Goal: Register for event/course

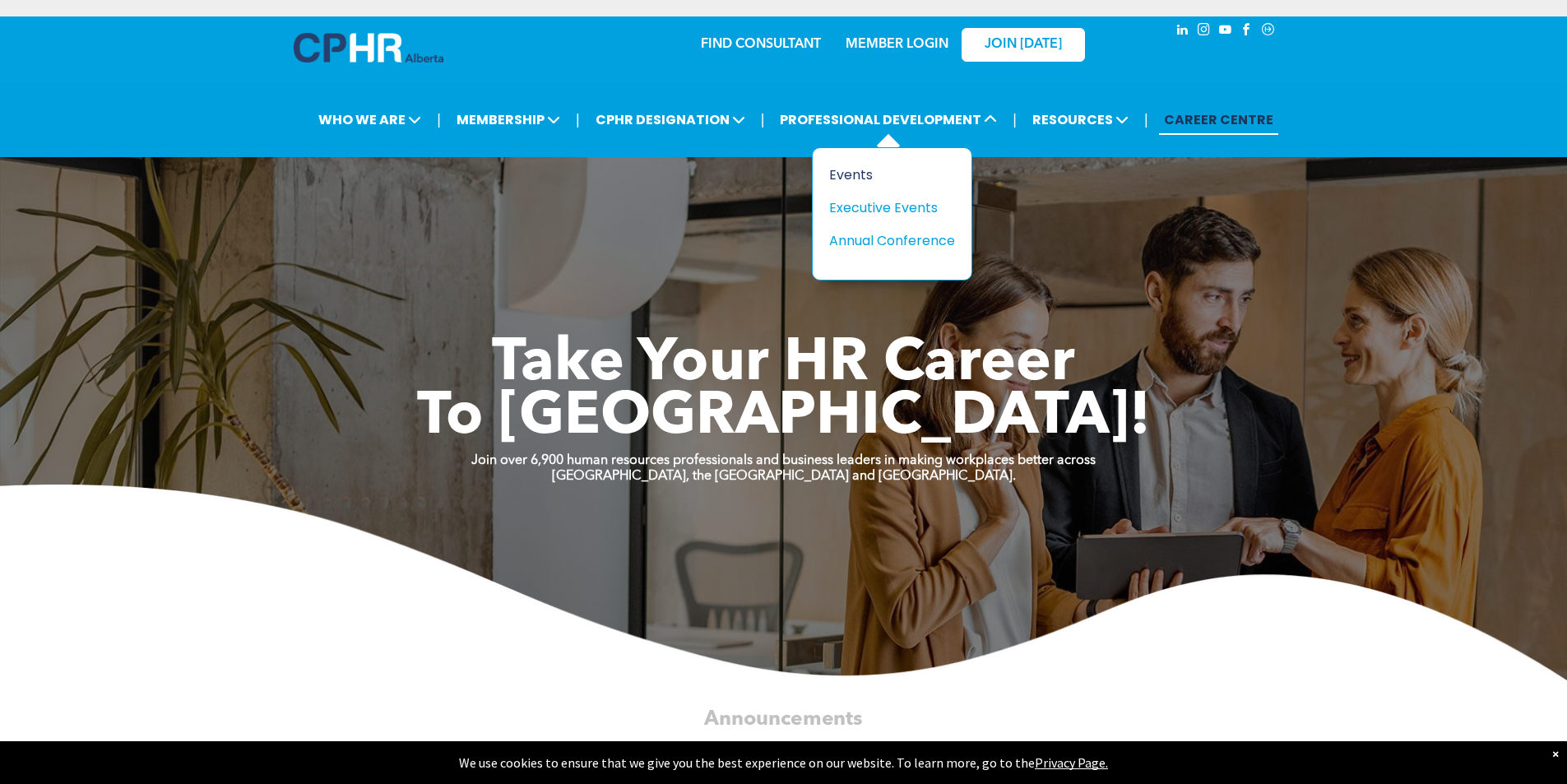
click at [864, 178] on div "Events" at bounding box center [886, 174] width 114 height 20
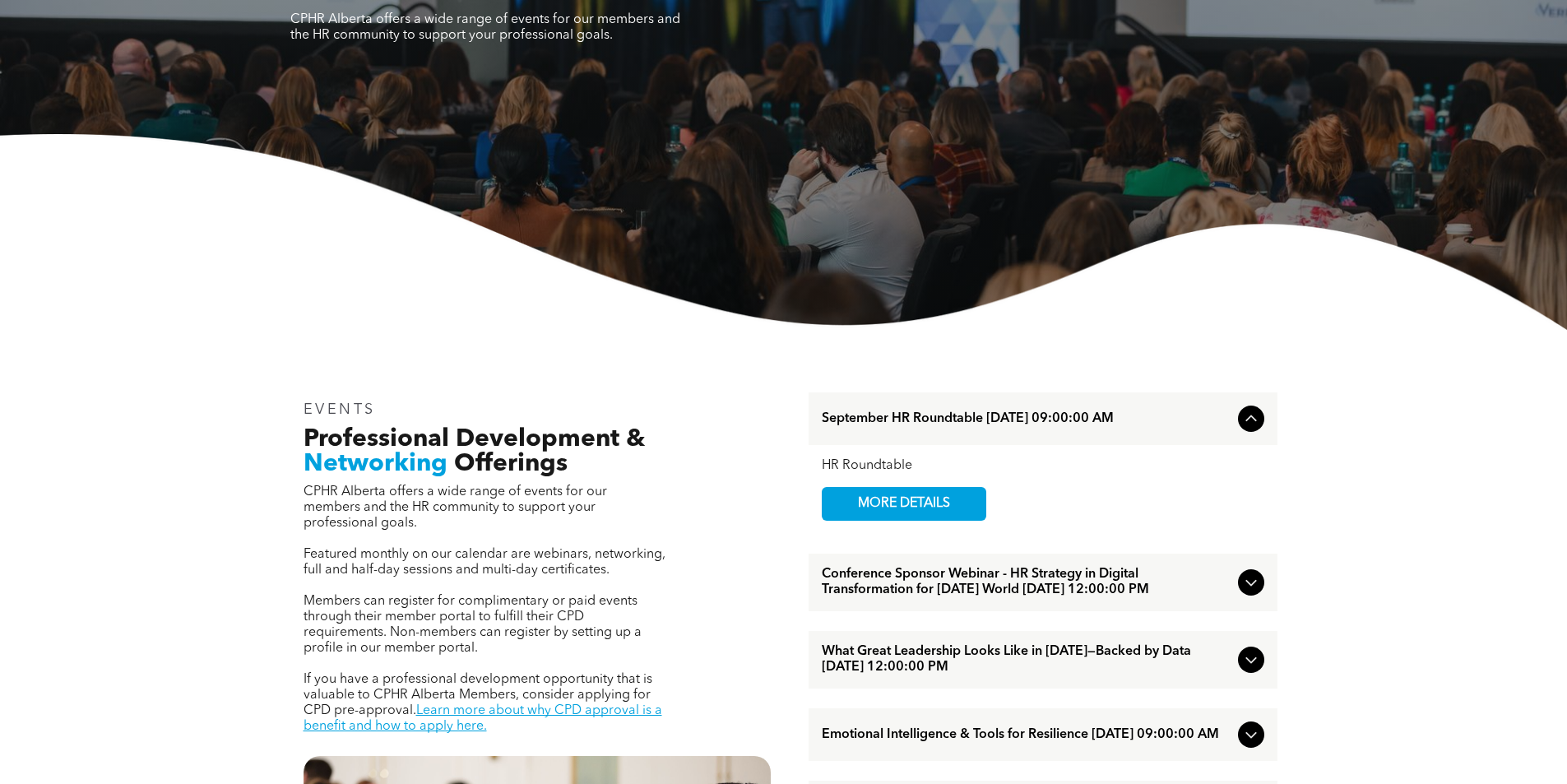
scroll to position [411, 0]
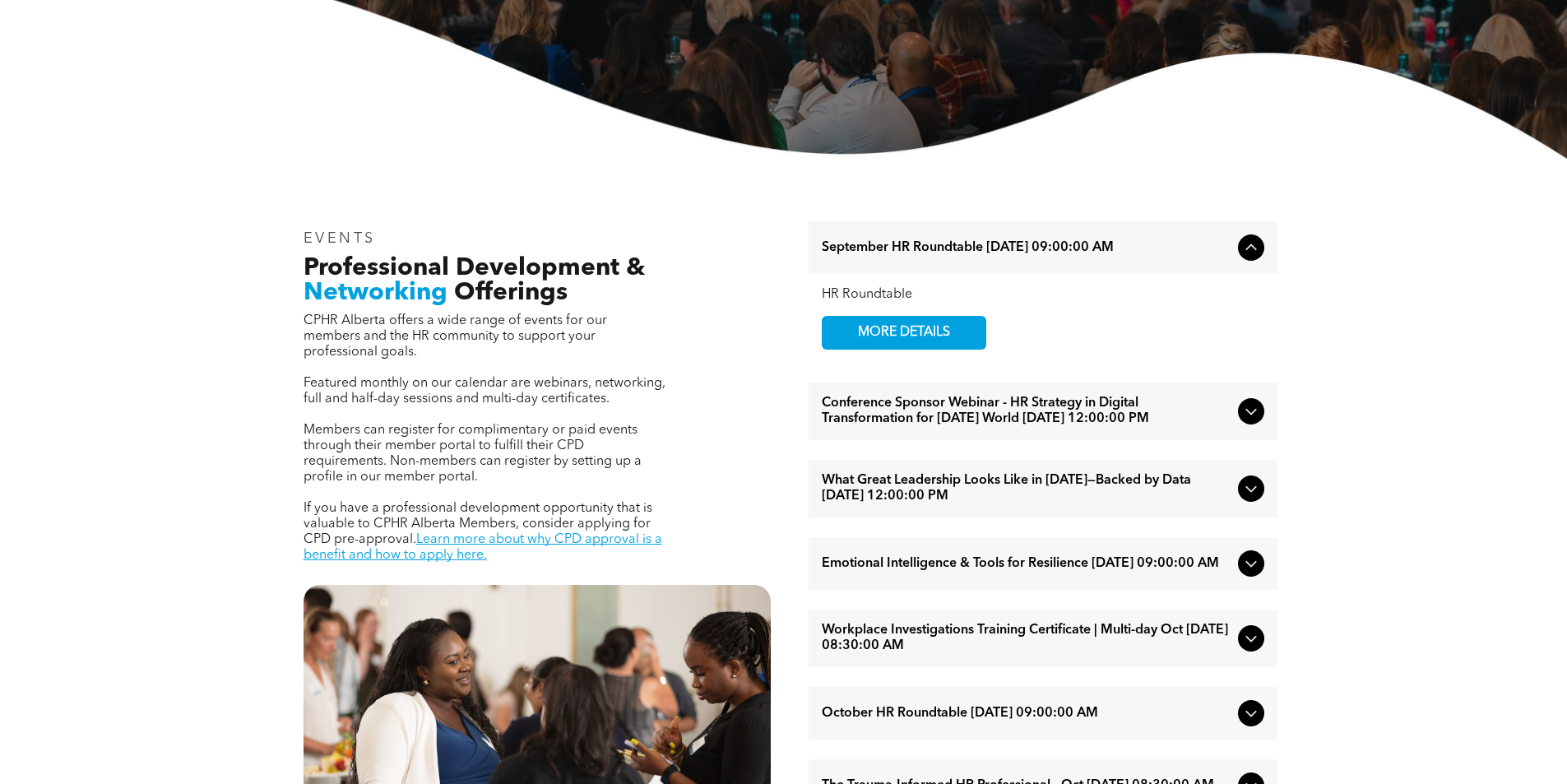
click at [869, 422] on span "Conference Sponsor Webinar - HR Strategy in Digital Transformation for [DATE] W…" at bounding box center [1026, 412] width 409 height 32
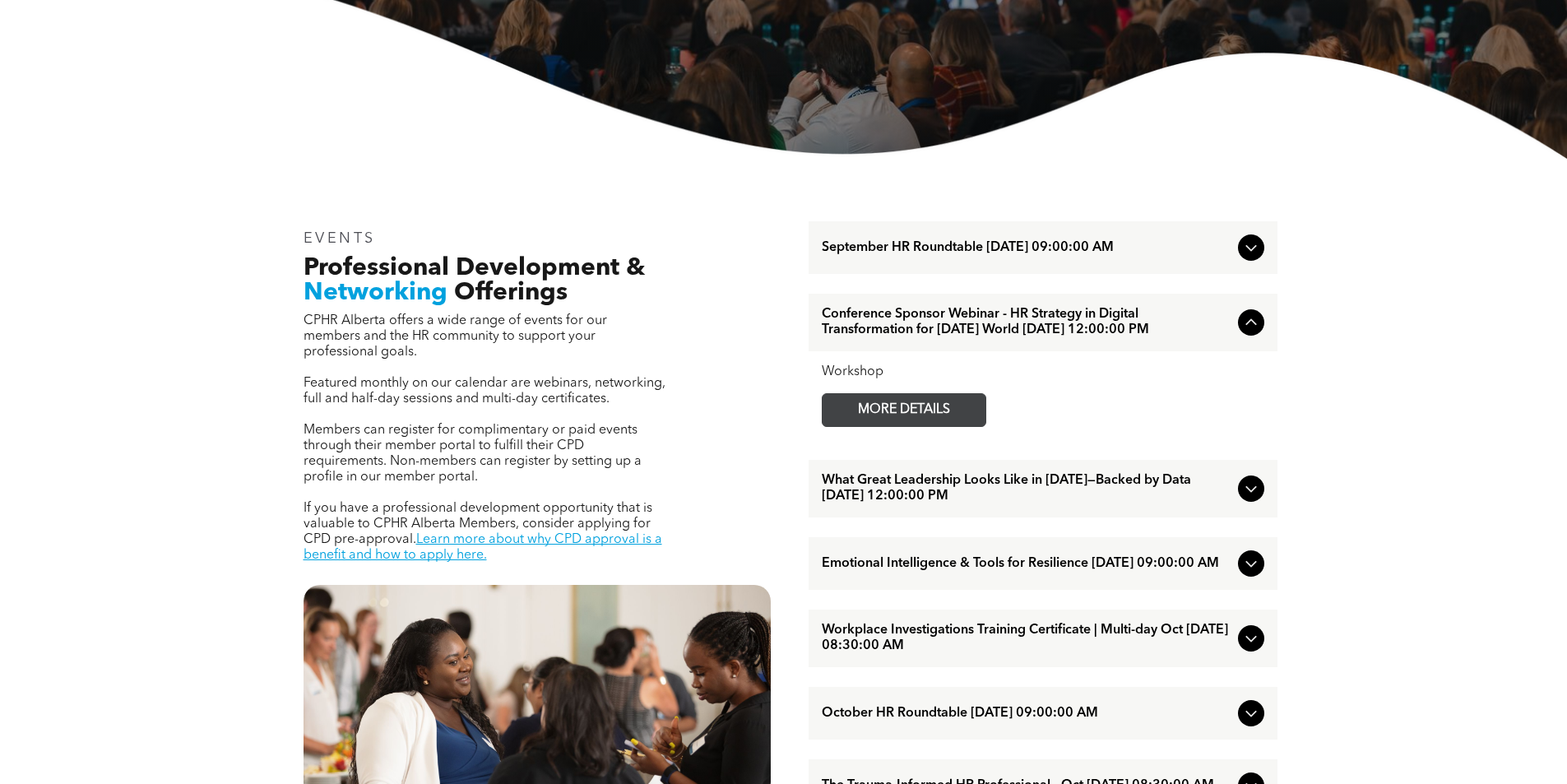
scroll to position [575, 0]
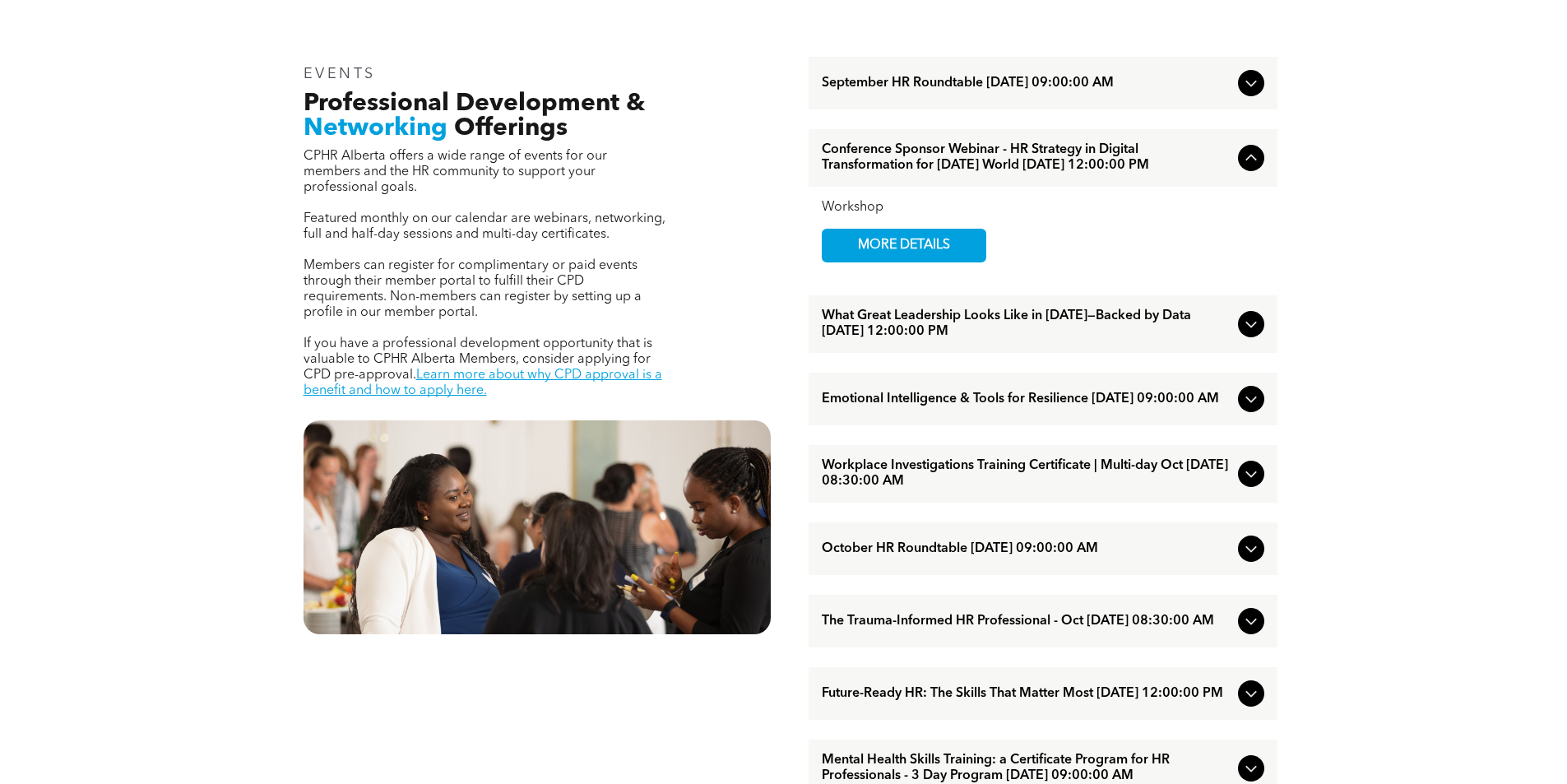
click at [872, 338] on span "What Great Leadership Looks Like in 2025—Backed by Data September/17/2025 12:00…" at bounding box center [1026, 324] width 409 height 32
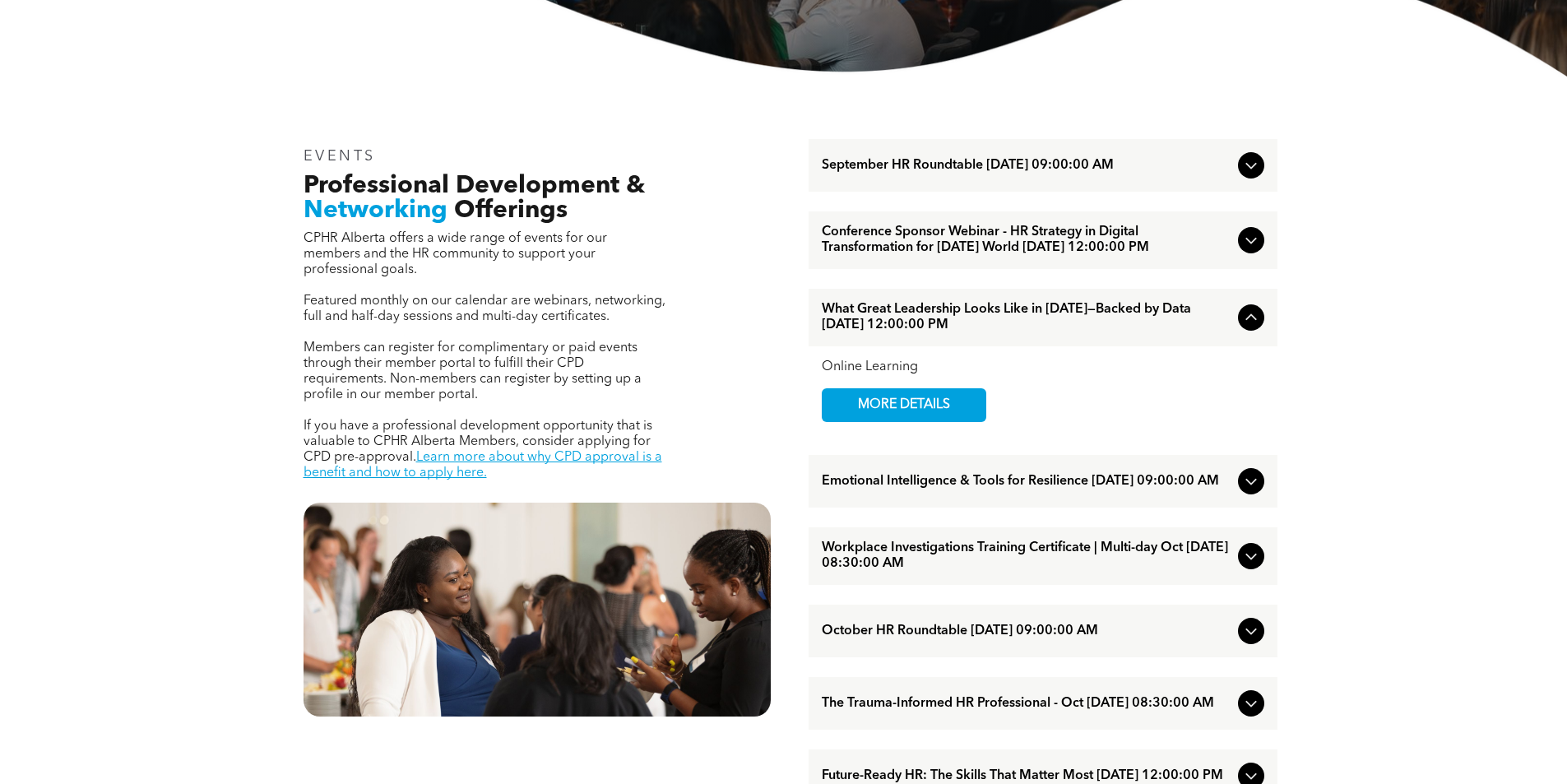
scroll to position [0, 0]
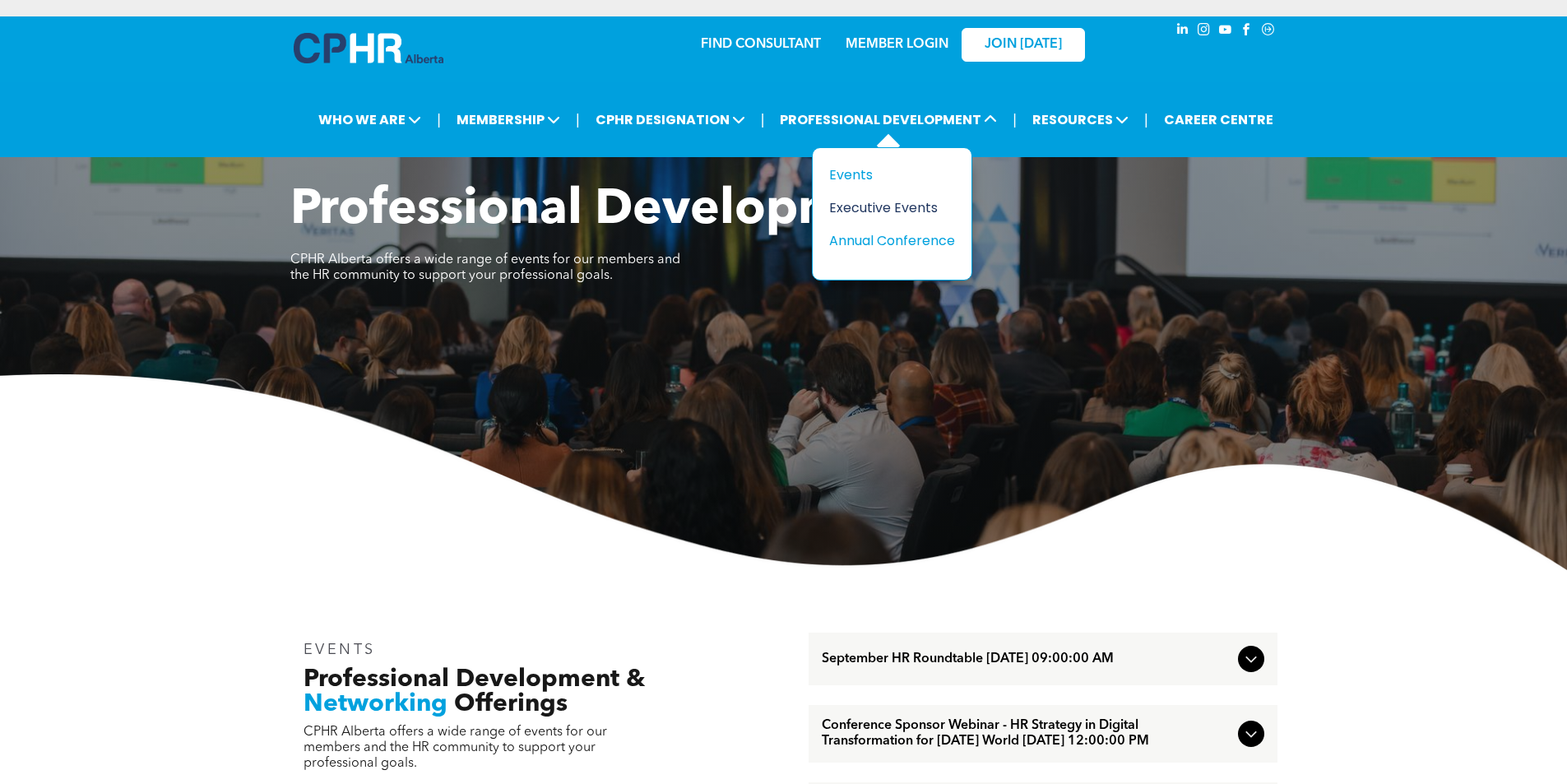
click at [897, 211] on div "Executive Events" at bounding box center [886, 207] width 114 height 20
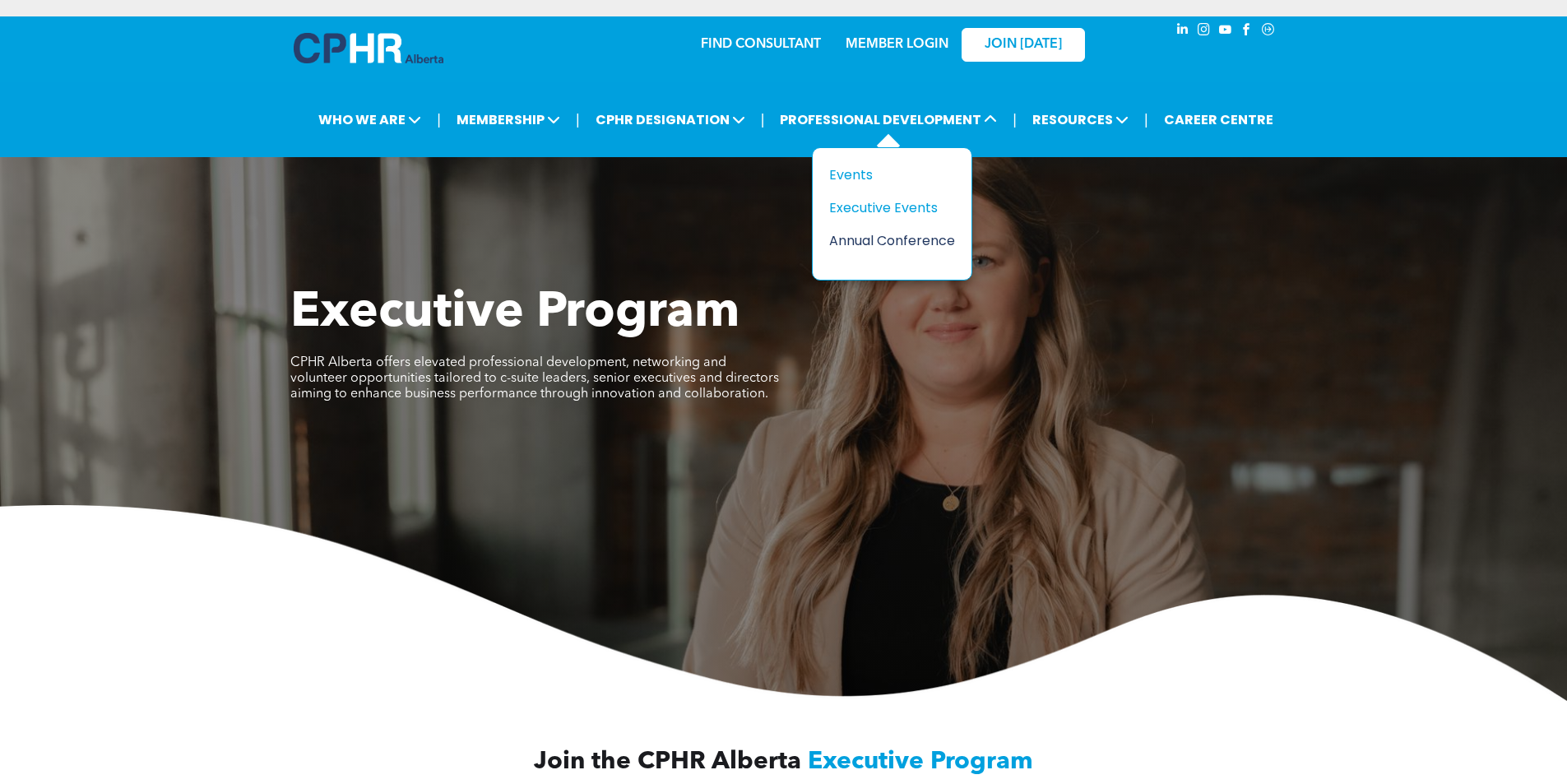
click at [851, 236] on div "Annual Conference" at bounding box center [886, 240] width 114 height 20
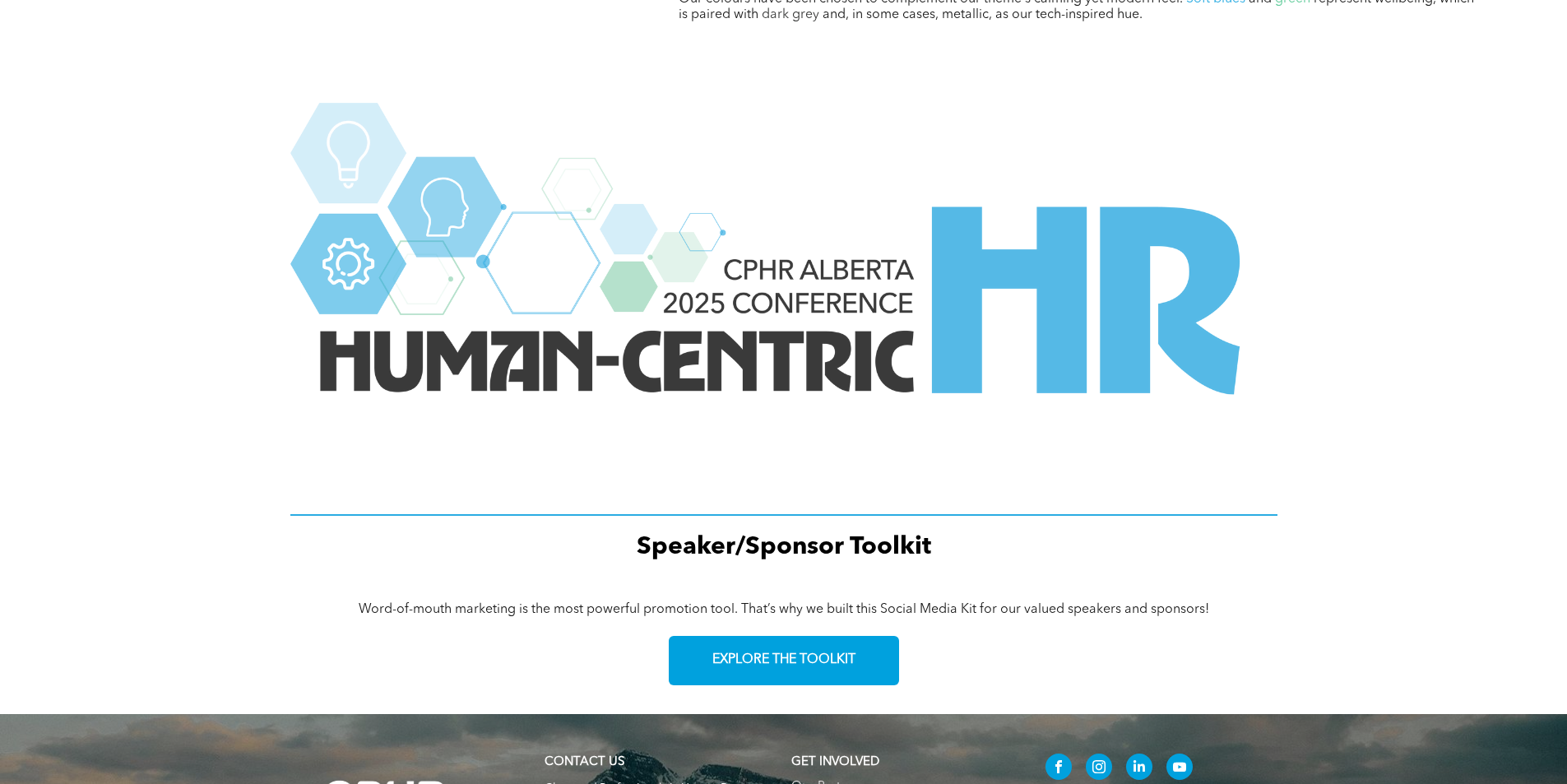
scroll to position [2244, 0]
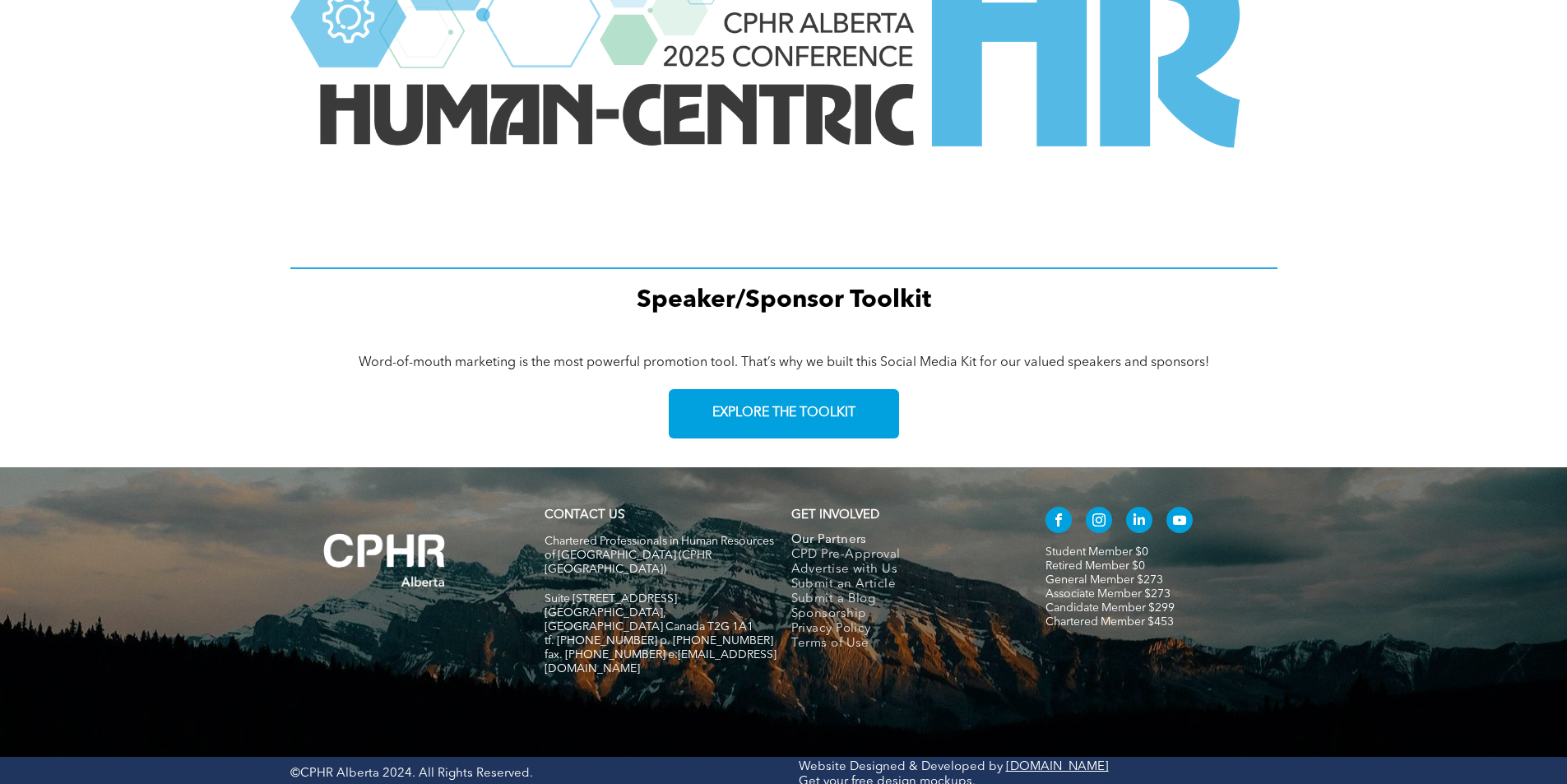
click at [828, 539] on span "Our Partners" at bounding box center [829, 540] width 76 height 15
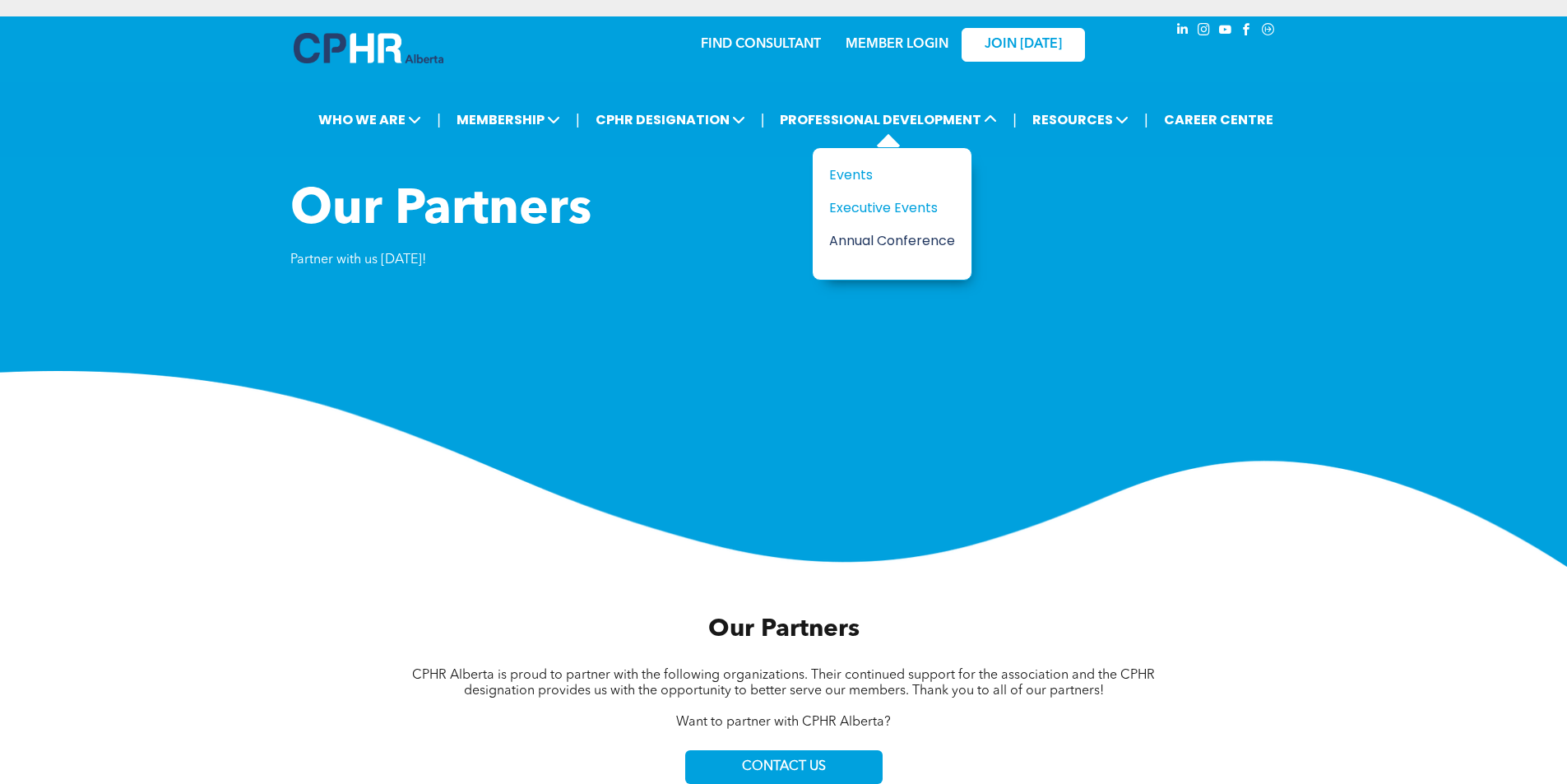
click at [882, 238] on div "Annual Conference" at bounding box center [886, 240] width 114 height 20
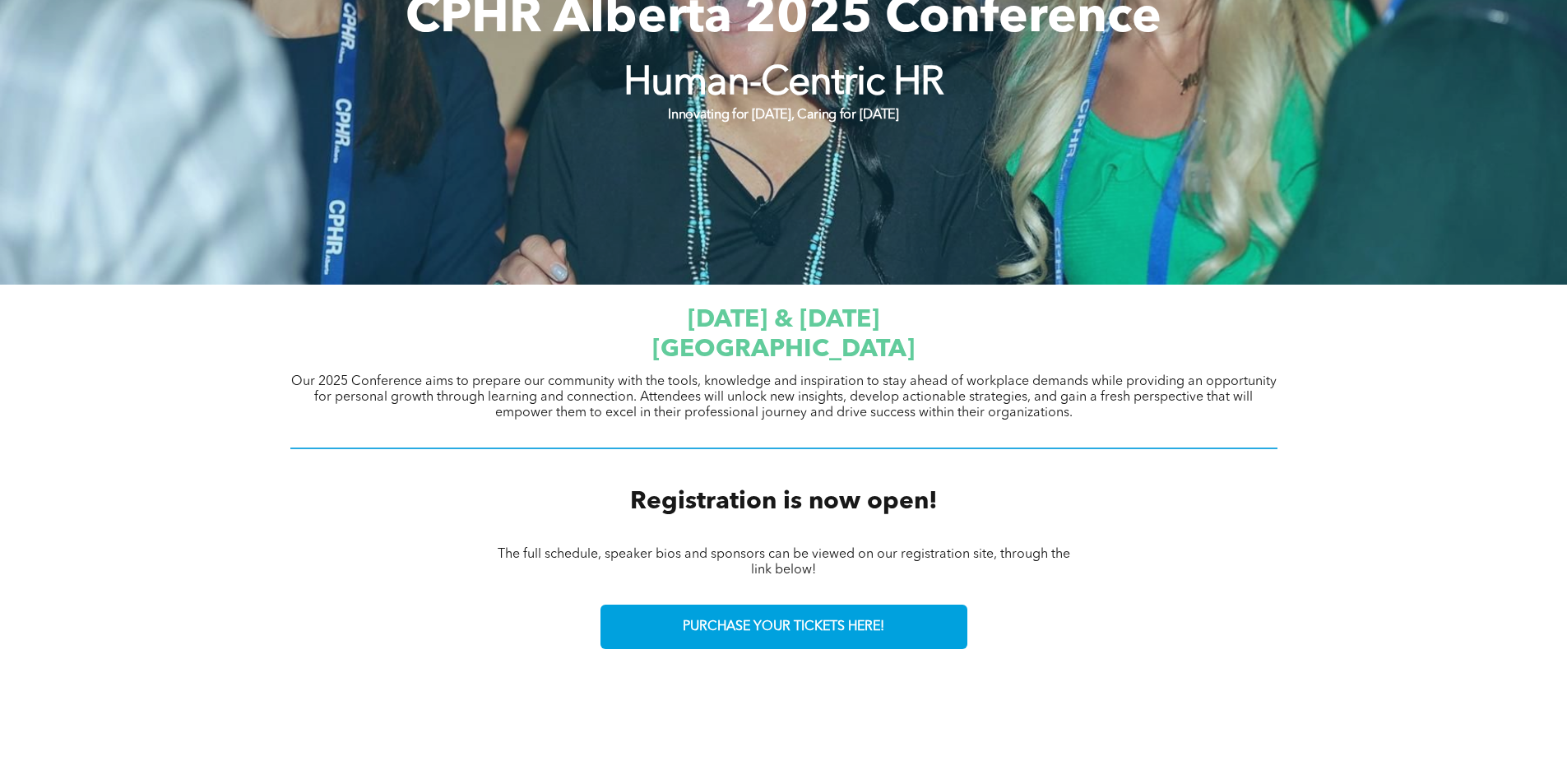
scroll to position [329, 0]
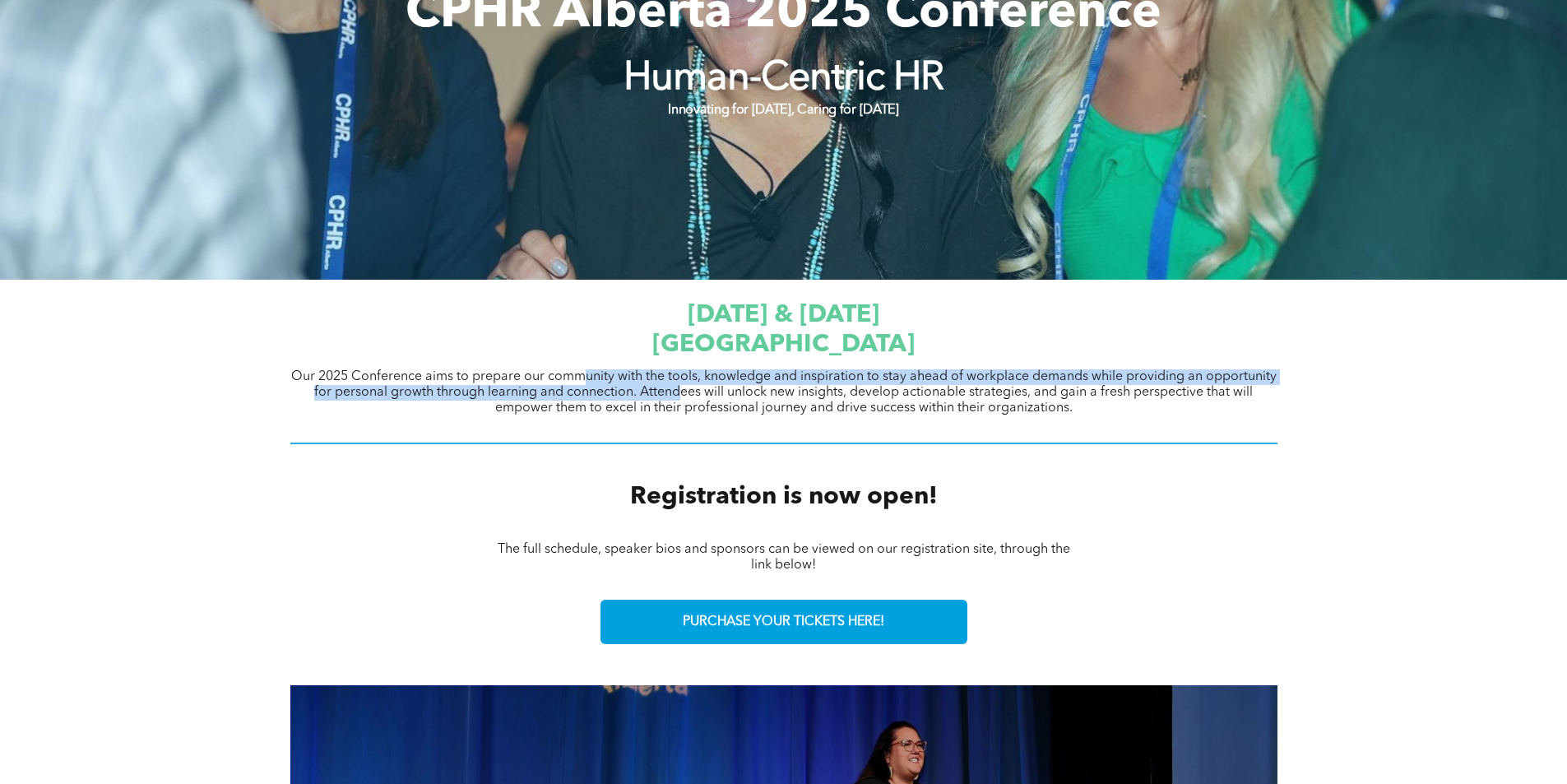
drag, startPoint x: 579, startPoint y: 377, endPoint x: 684, endPoint y: 385, distance: 105.3
click at [684, 385] on span "Our 2025 Conference aims to prepare our community with the tools, knowledge and…" at bounding box center [784, 392] width 986 height 44
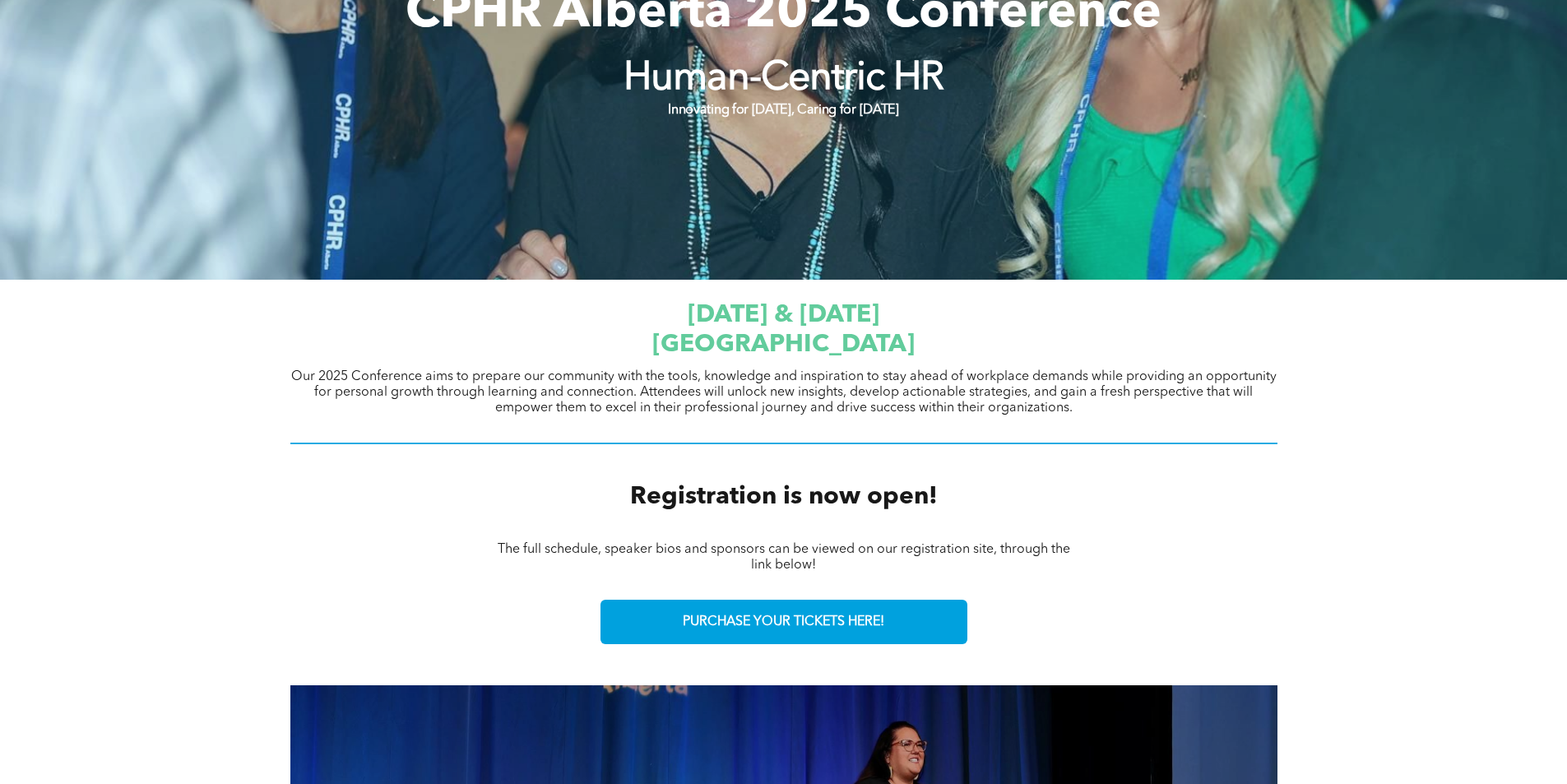
click at [930, 456] on div "[DATE] & [DATE] [GEOGRAPHIC_DATA] Our 2025 Conference aims to prepare our commu…" at bounding box center [784, 373] width 1567 height 187
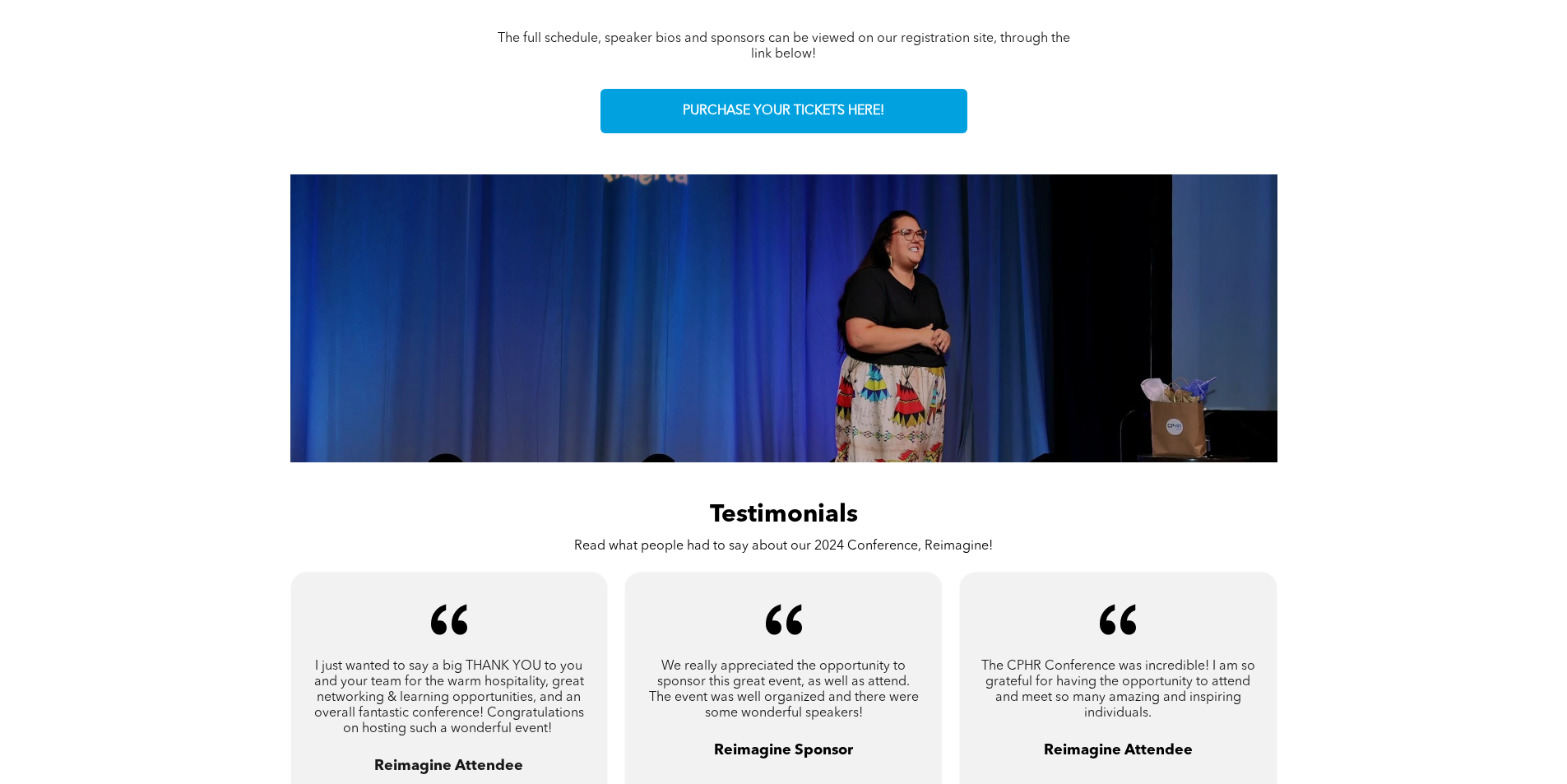
scroll to position [740, 0]
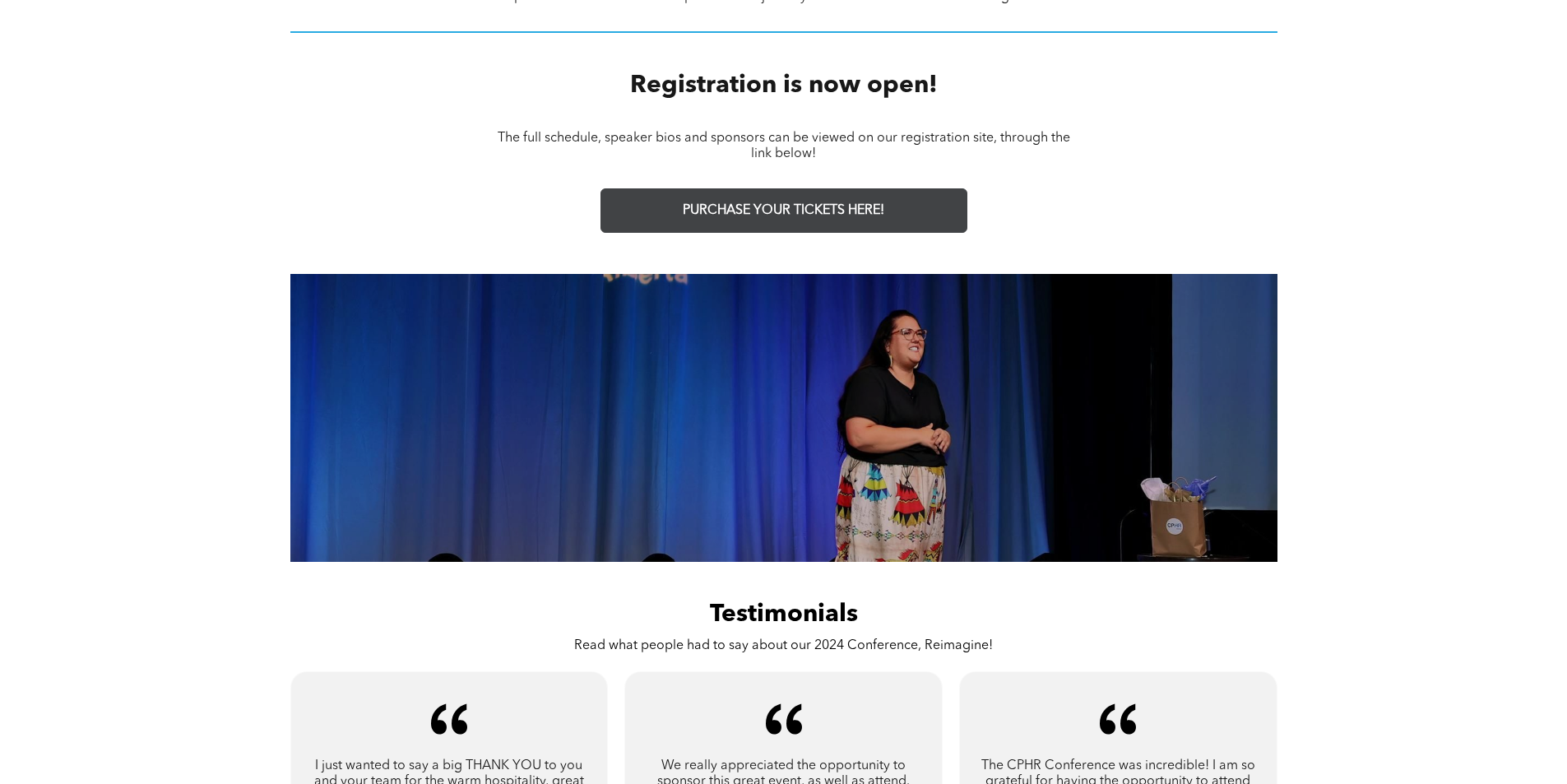
click at [835, 211] on span "PURCHASE YOUR TICKETS HERE!" at bounding box center [784, 211] width 202 height 16
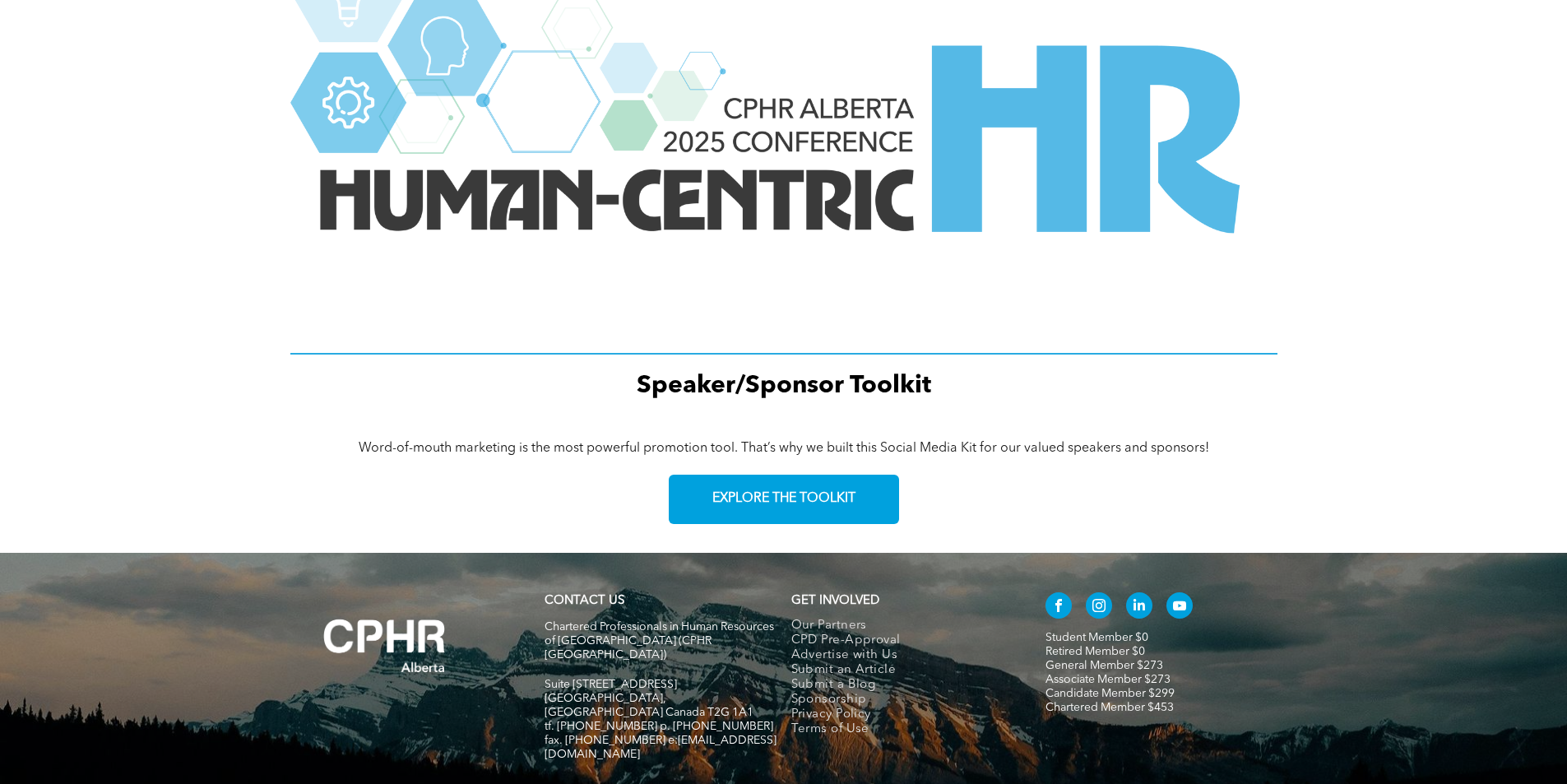
scroll to position [2220, 0]
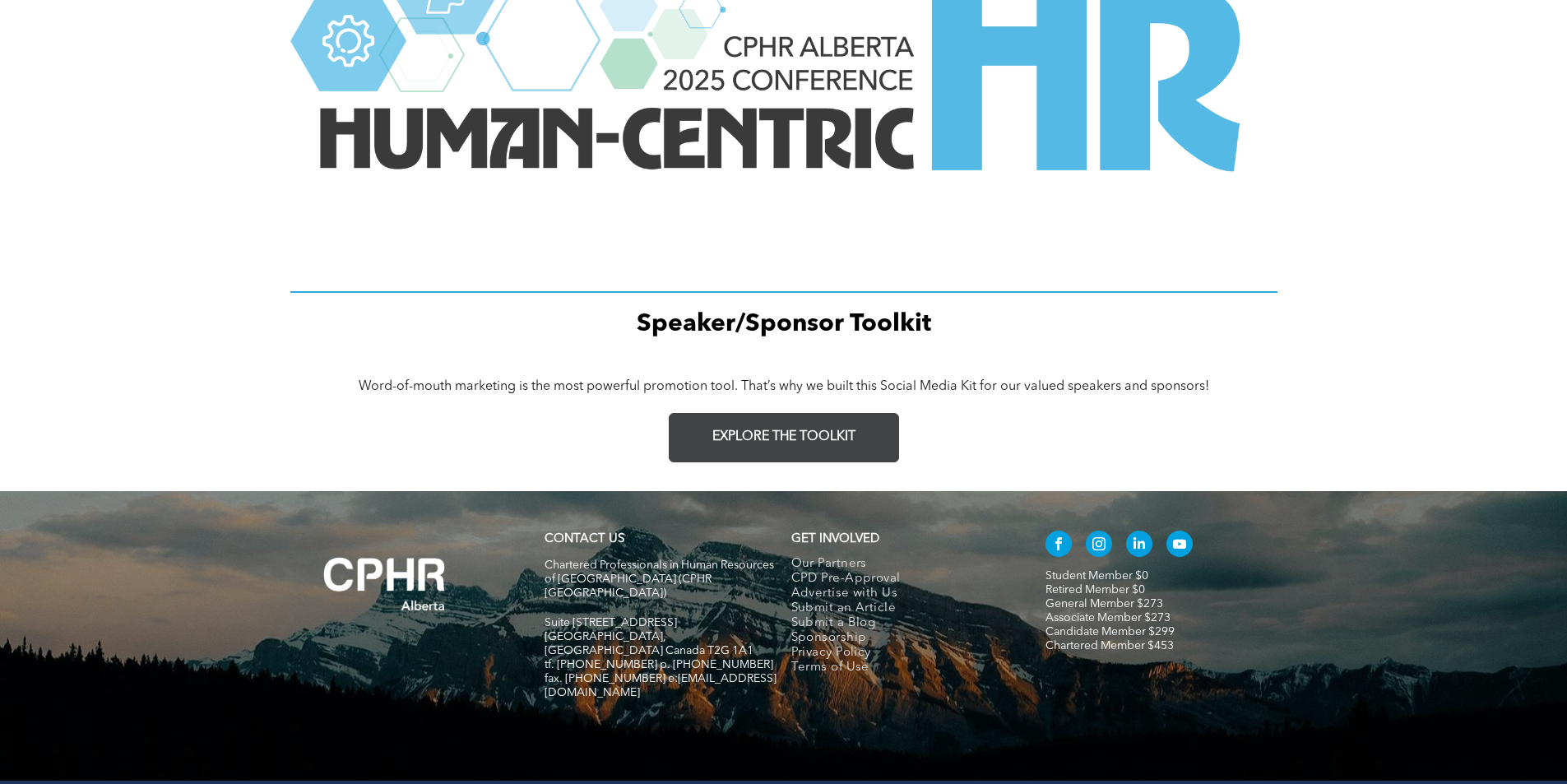
click at [874, 432] on link "EXPLORE THE TOOLKIT" at bounding box center [784, 437] width 231 height 49
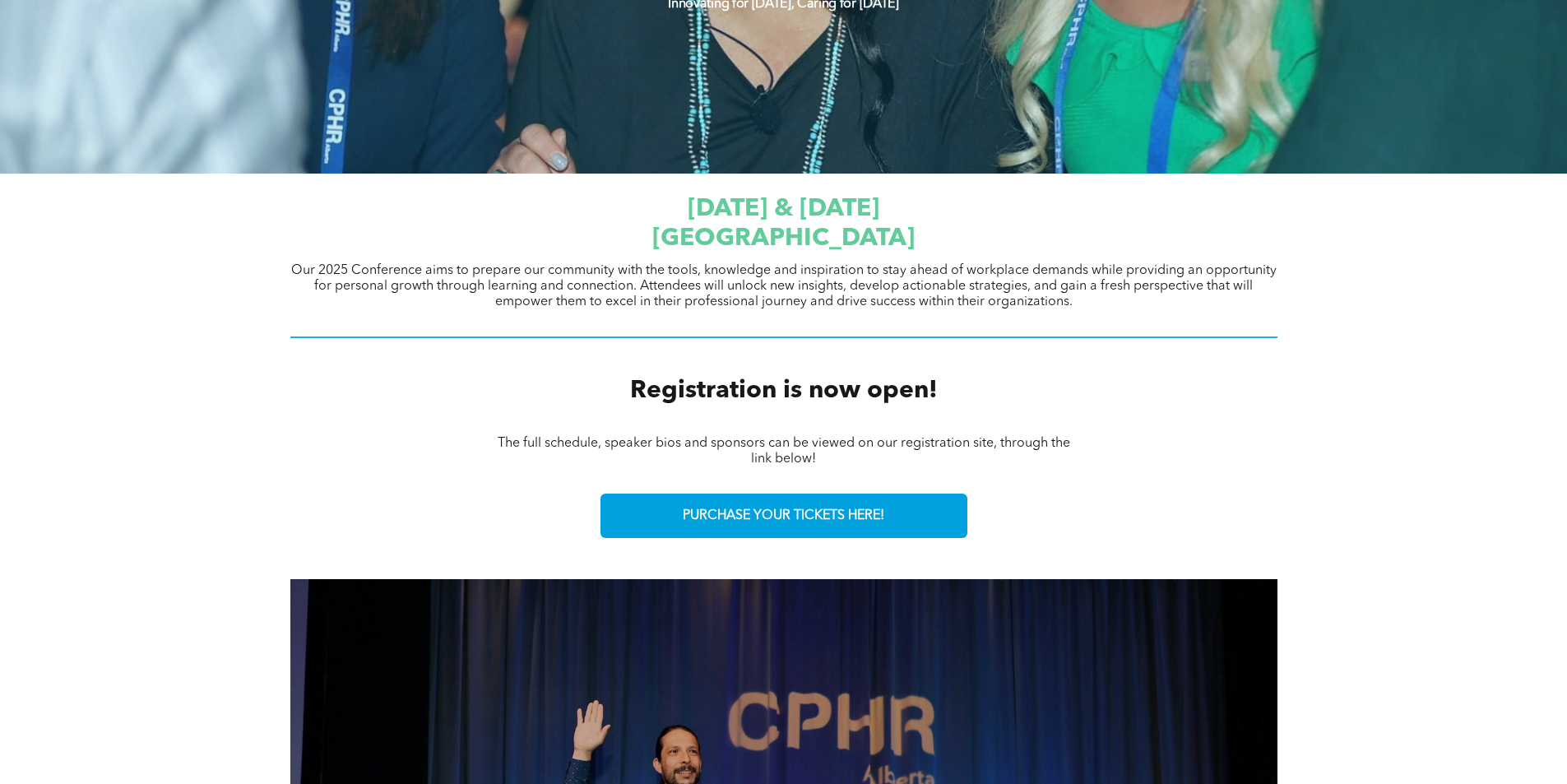
scroll to position [106, 0]
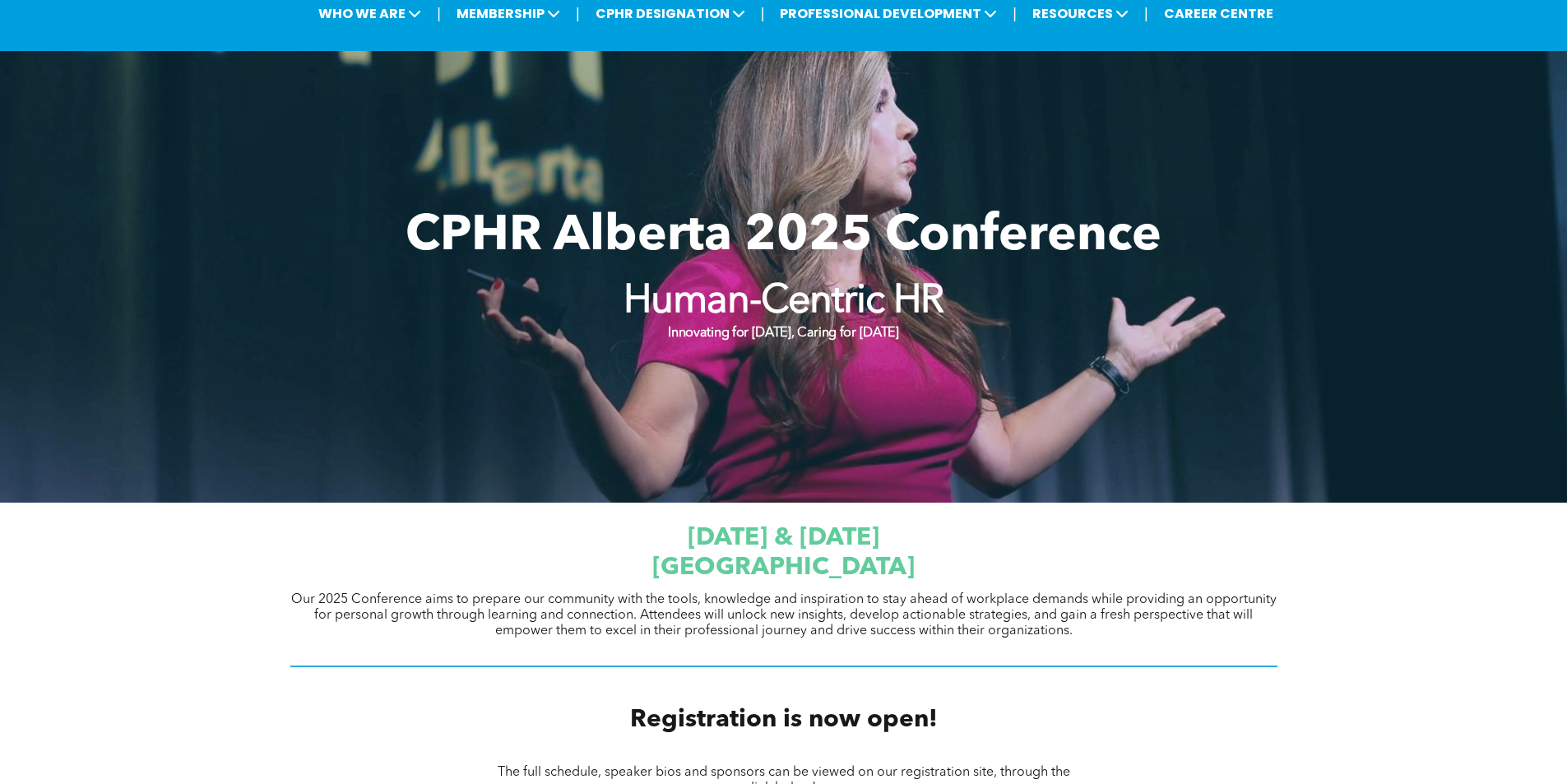
click at [834, 306] on strong "Human-Centric HR" at bounding box center [784, 302] width 320 height 40
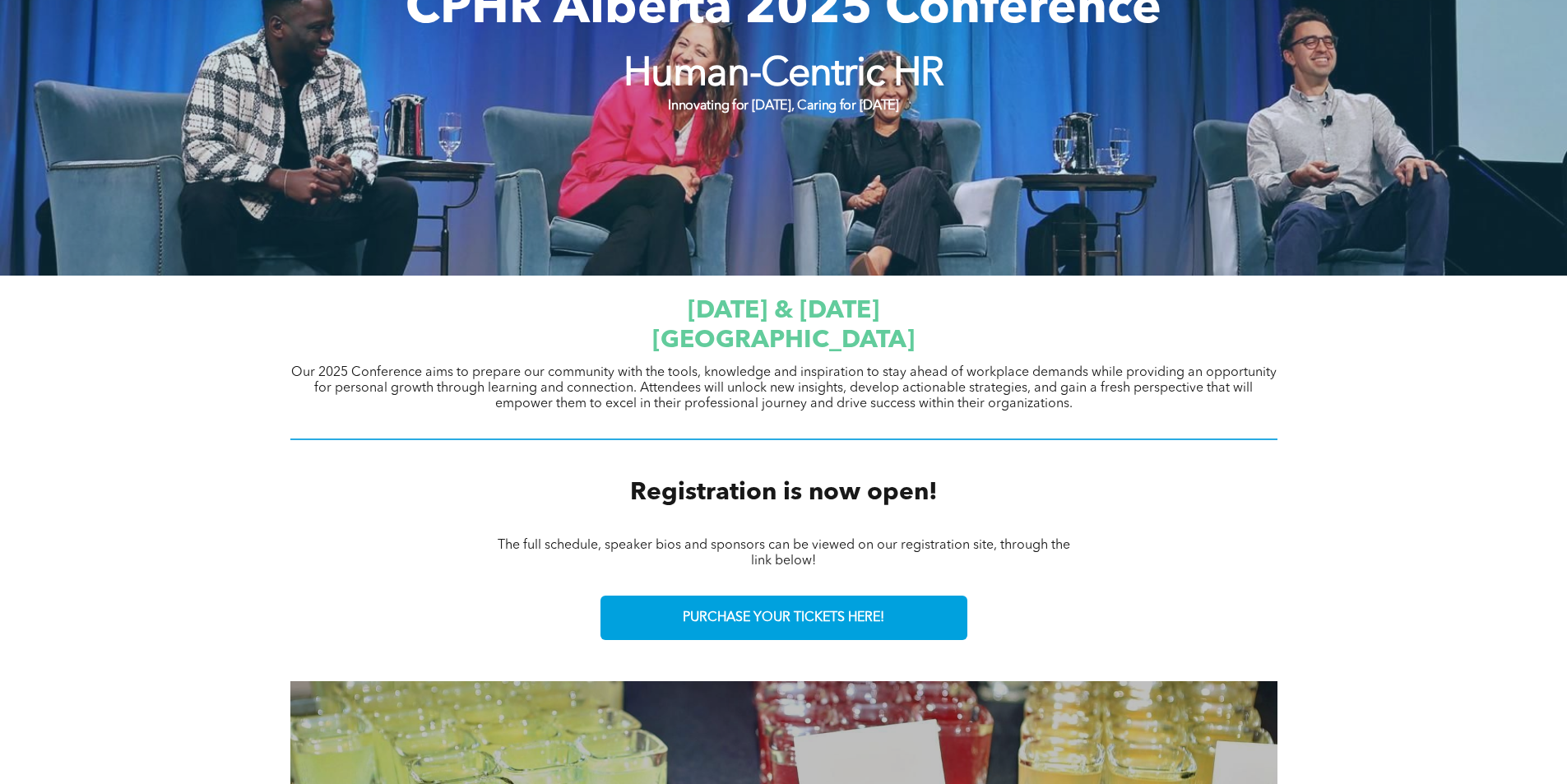
scroll to position [353, 0]
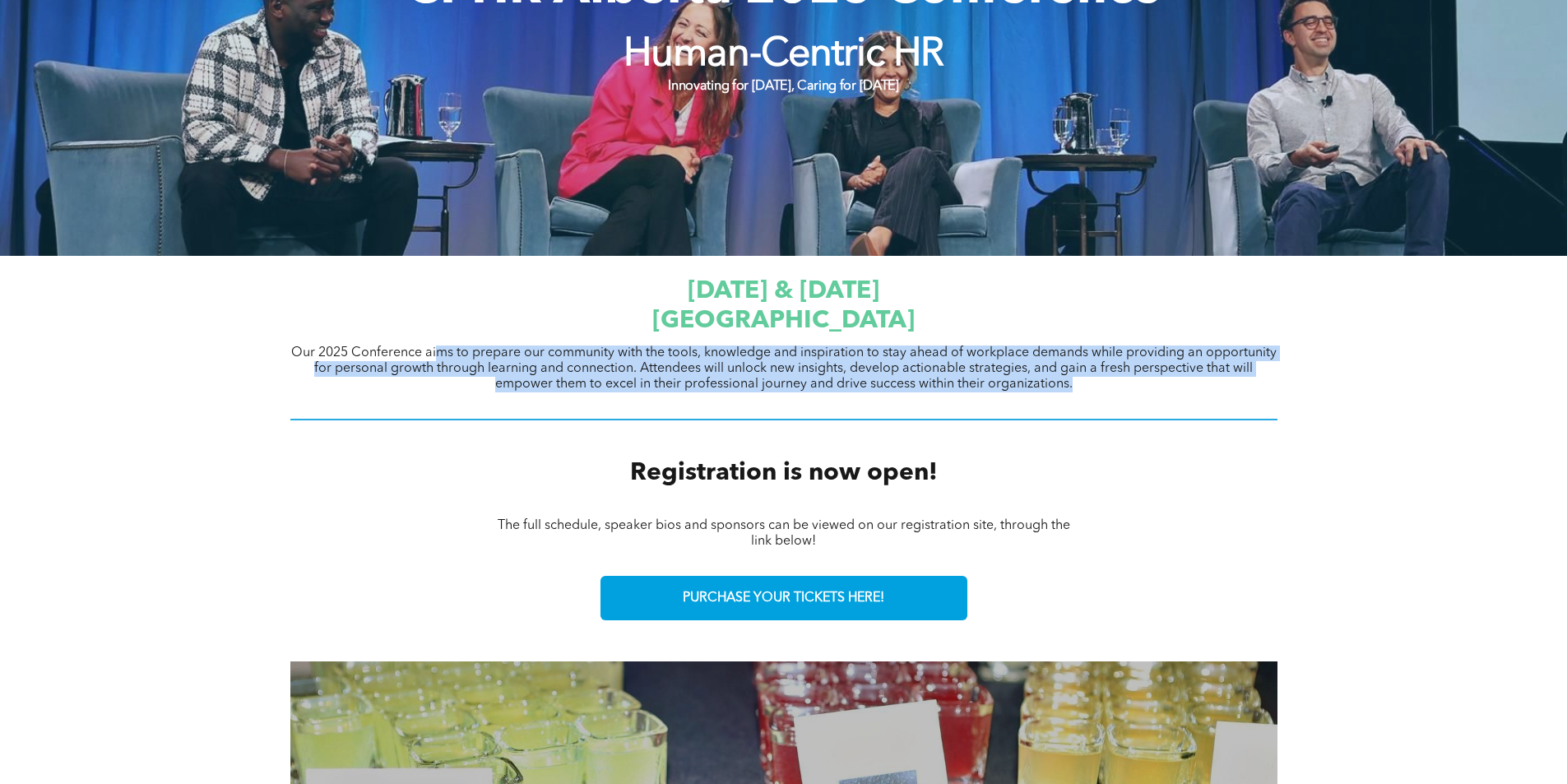
drag, startPoint x: 438, startPoint y: 347, endPoint x: 950, endPoint y: 404, distance: 515.2
click at [950, 404] on div "[DATE] & [DATE] [GEOGRAPHIC_DATA] Our 2025 Conference aims to prepare our commu…" at bounding box center [784, 349] width 987 height 162
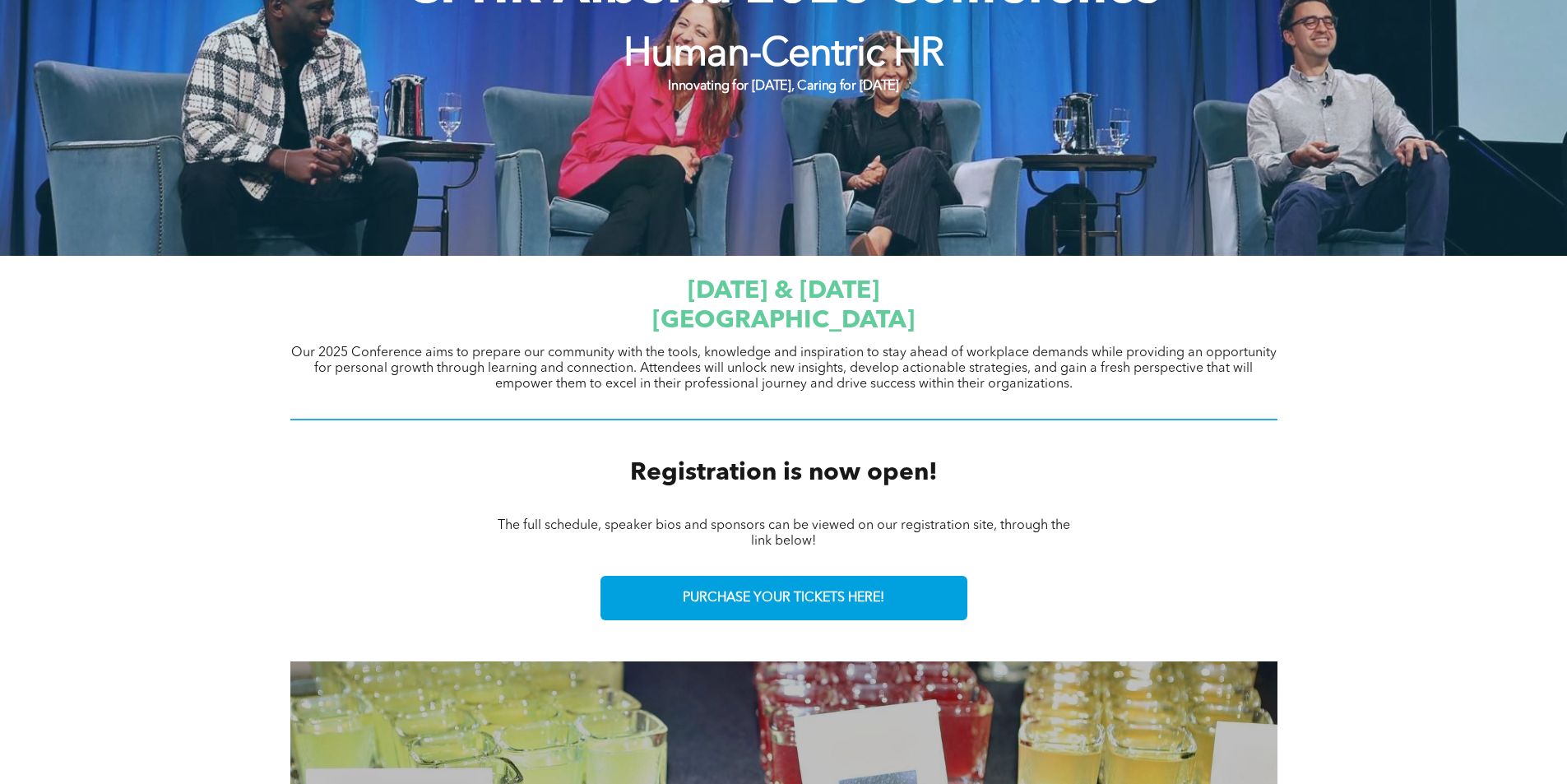
click at [844, 462] on span "Registration is now open!" at bounding box center [784, 473] width 308 height 25
